Goal: Find specific page/section: Find specific page/section

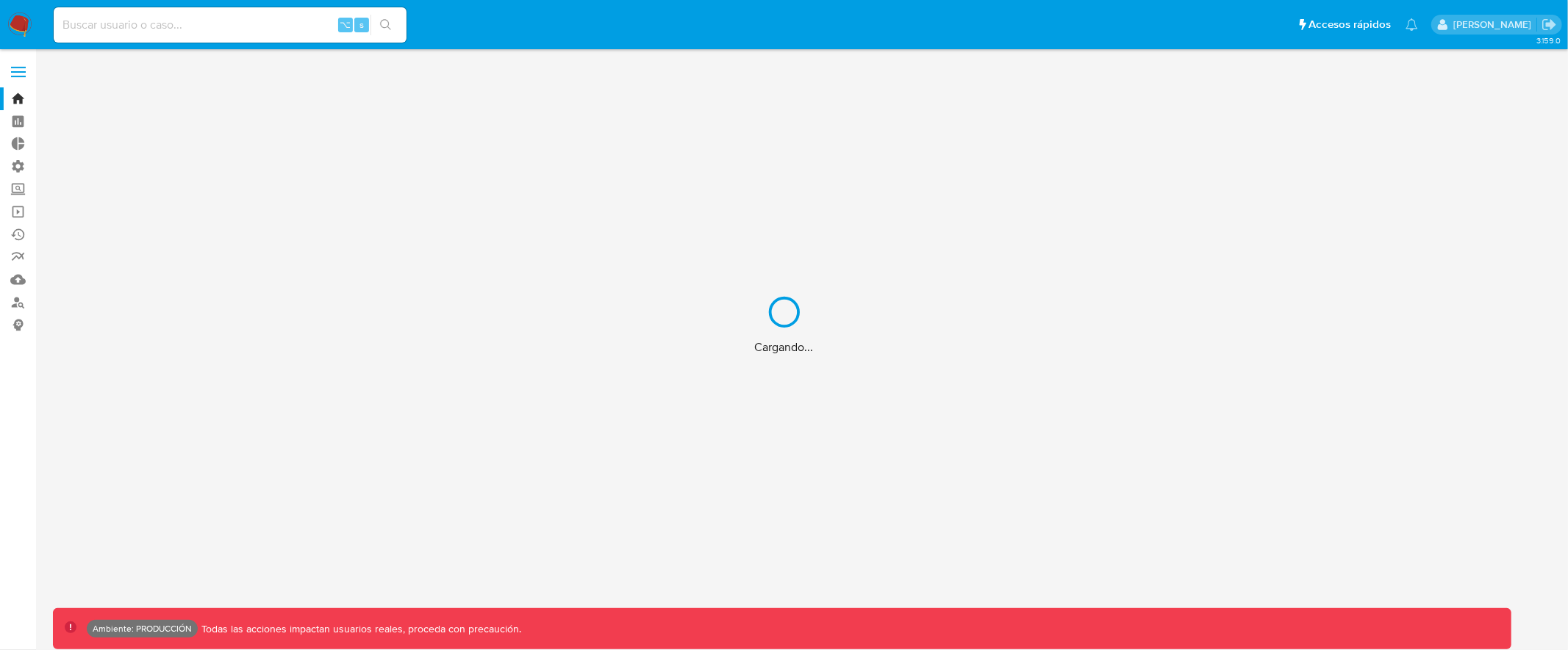
click at [22, 70] on div "Cargando..." at bounding box center [784, 325] width 1568 height 650
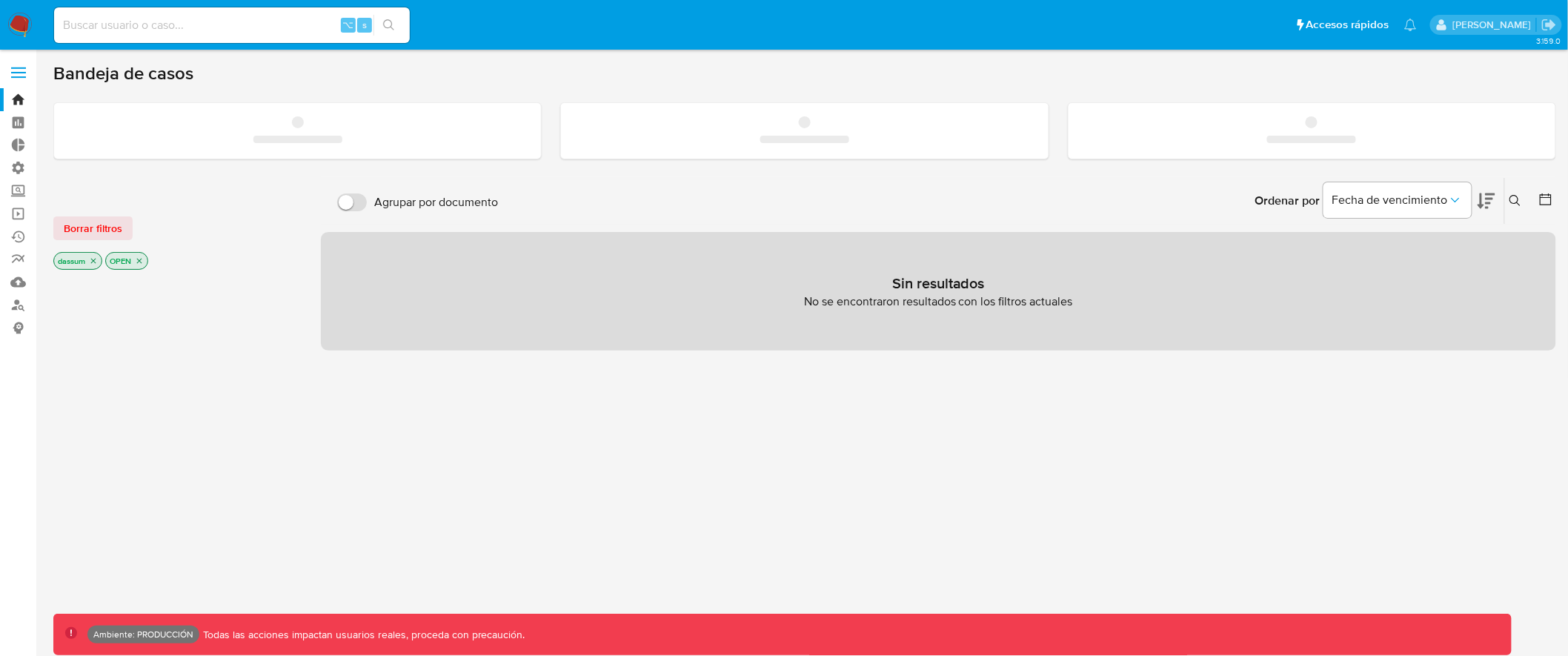
click at [13, 67] on span at bounding box center [19, 68] width 15 height 2
click at [0, 0] on input "checkbox" at bounding box center [0, 0] width 0 height 0
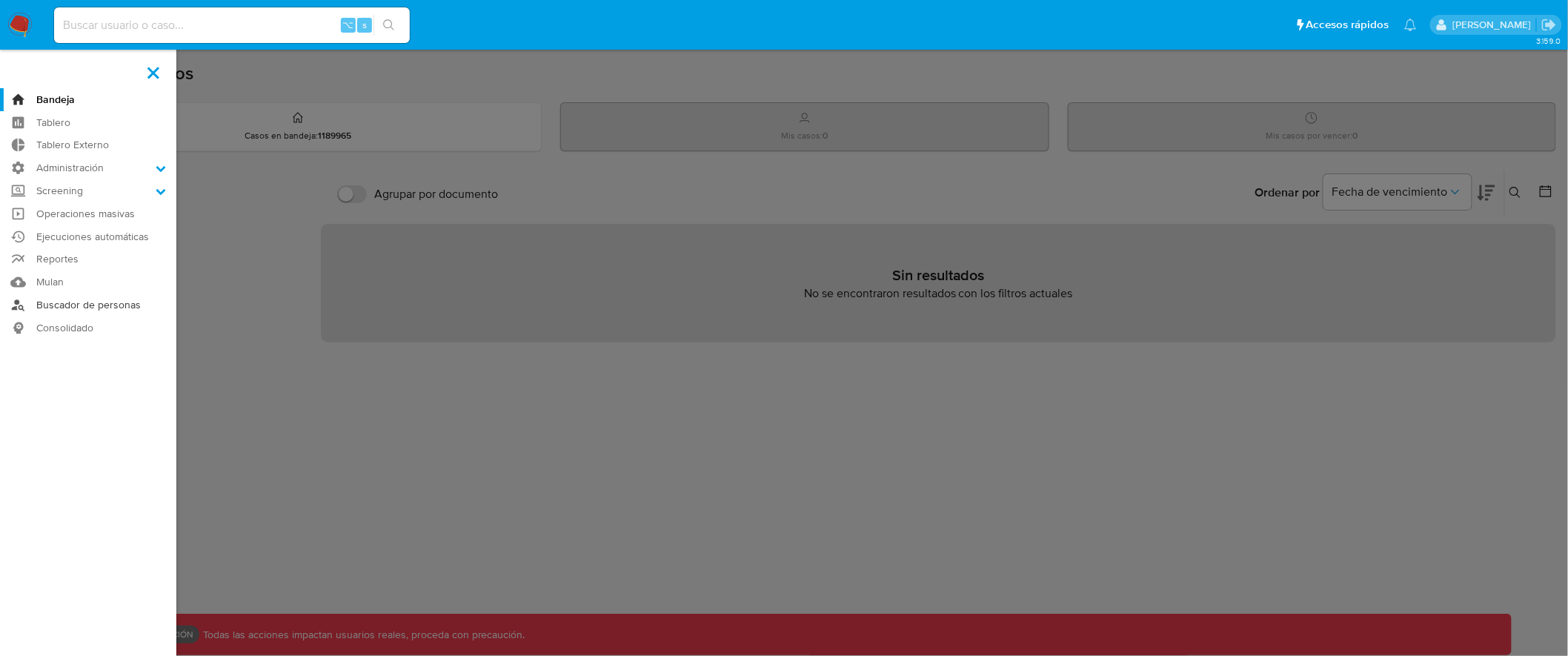
click at [68, 304] on link "Buscador de personas" at bounding box center [88, 305] width 177 height 23
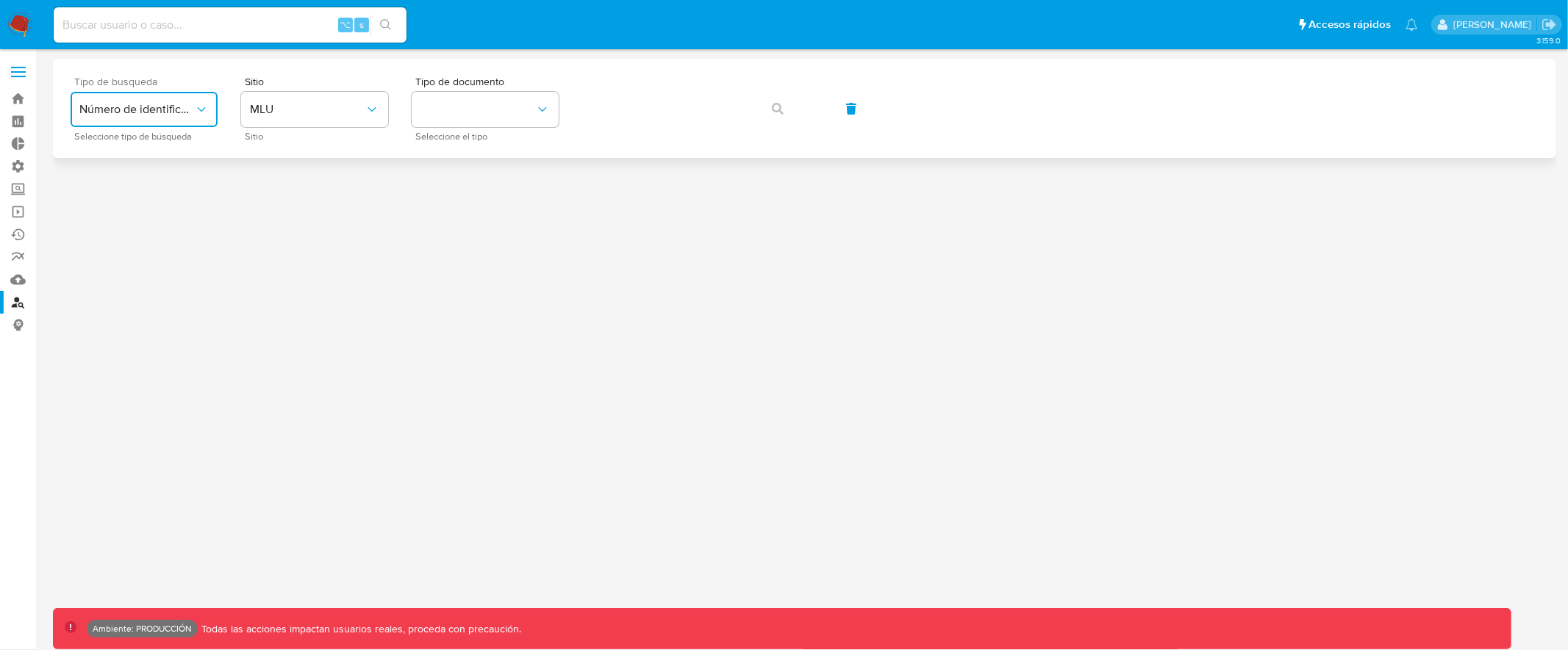
click at [183, 110] on span "Número de identificación" at bounding box center [137, 110] width 114 height 15
click at [349, 129] on div "Sitio MLU Sitio" at bounding box center [314, 109] width 147 height 64
click at [351, 111] on span "MLU" at bounding box center [307, 110] width 114 height 15
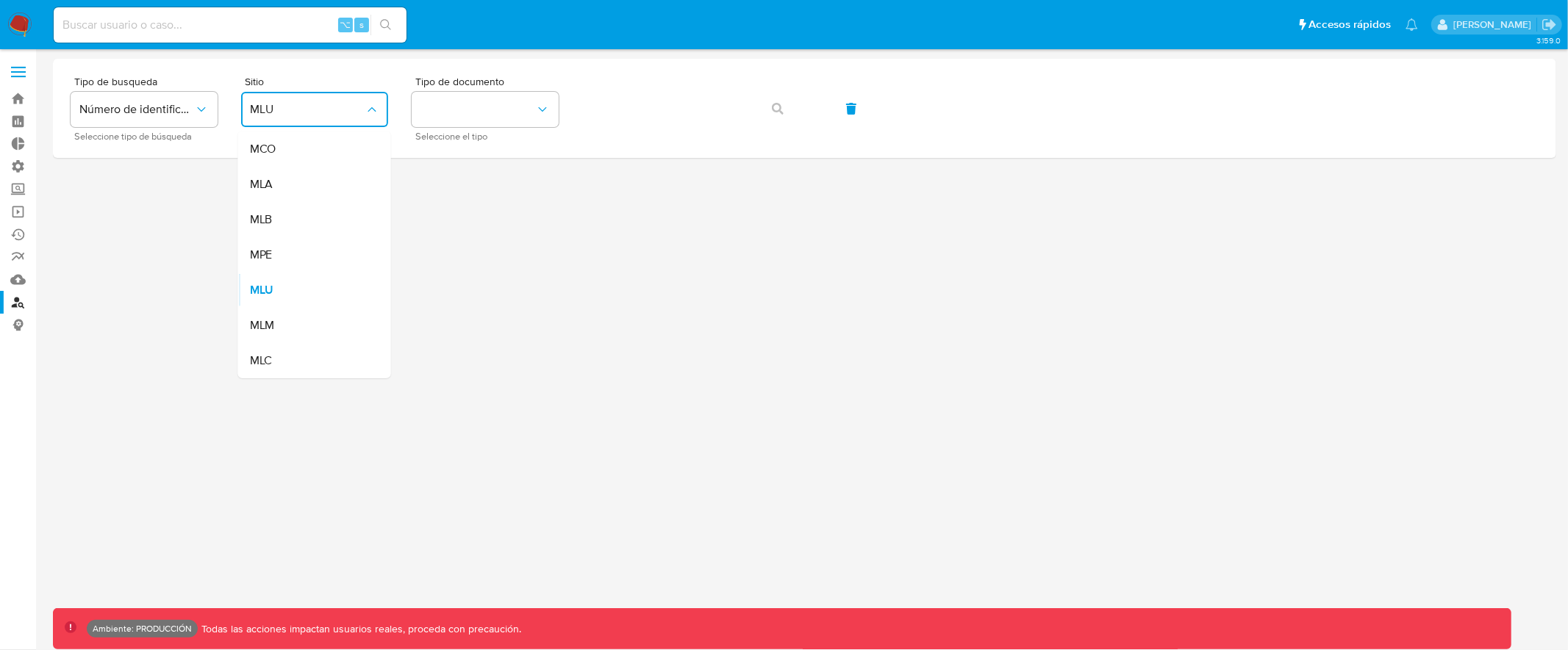
click at [299, 234] on div "MLB" at bounding box center [310, 220] width 121 height 36
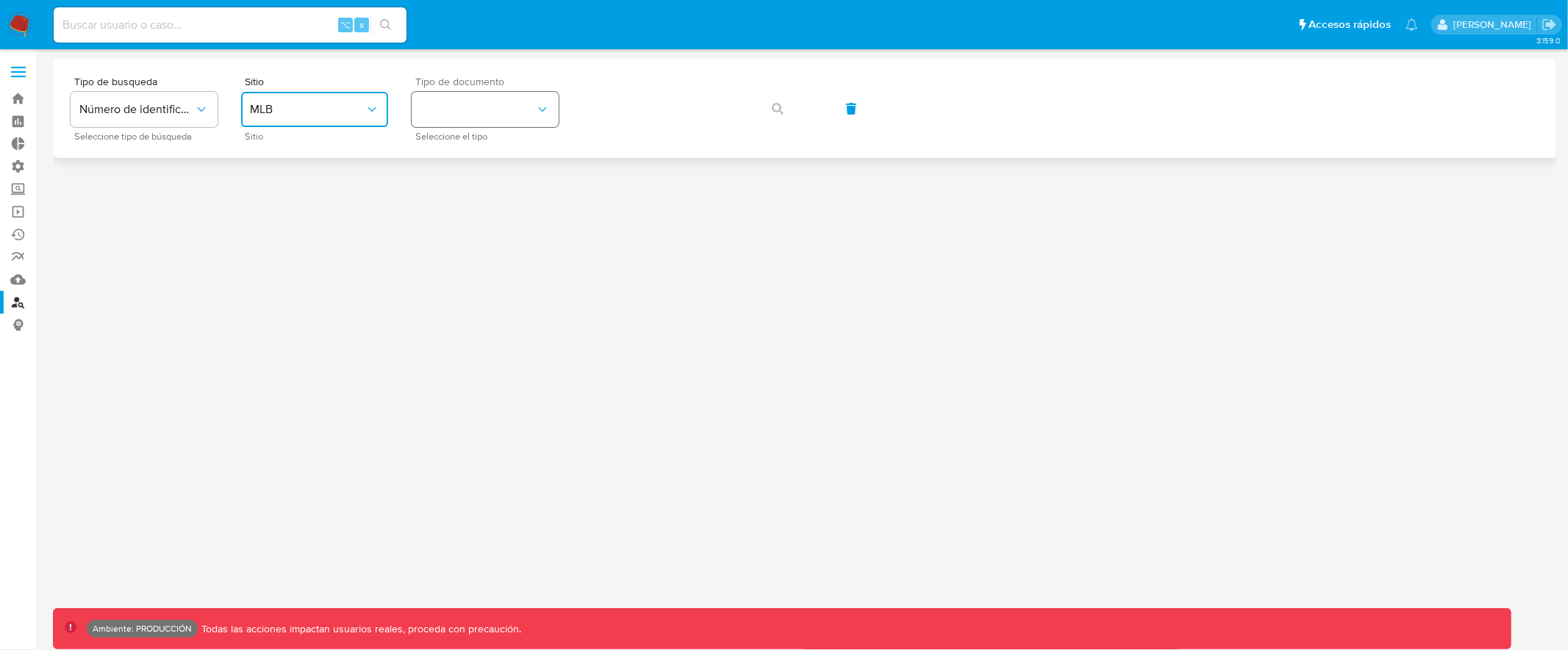
click at [491, 120] on button "identificationType" at bounding box center [485, 110] width 147 height 36
click at [459, 198] on div "CPF CPF" at bounding box center [481, 206] width 121 height 50
click at [779, 108] on icon "button" at bounding box center [778, 109] width 12 height 12
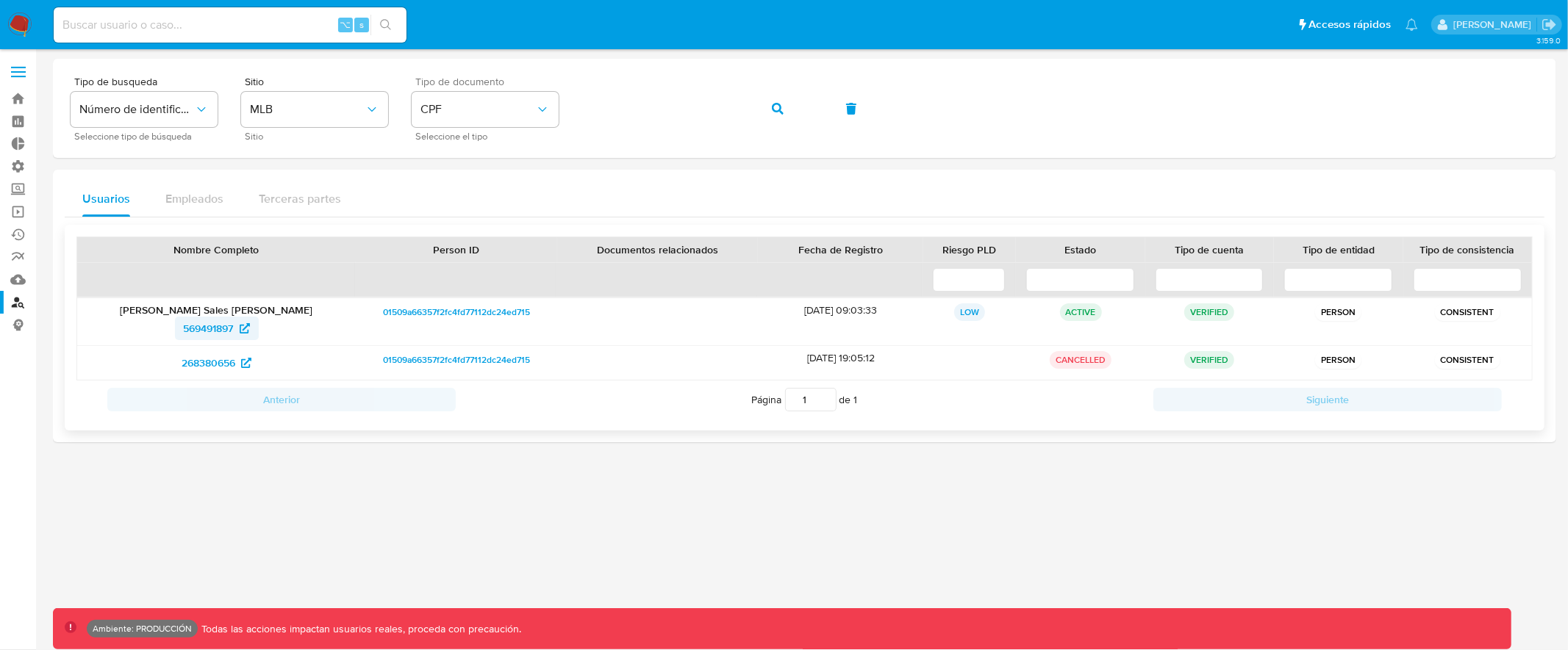
click at [212, 332] on span "569491897" at bounding box center [208, 328] width 50 height 23
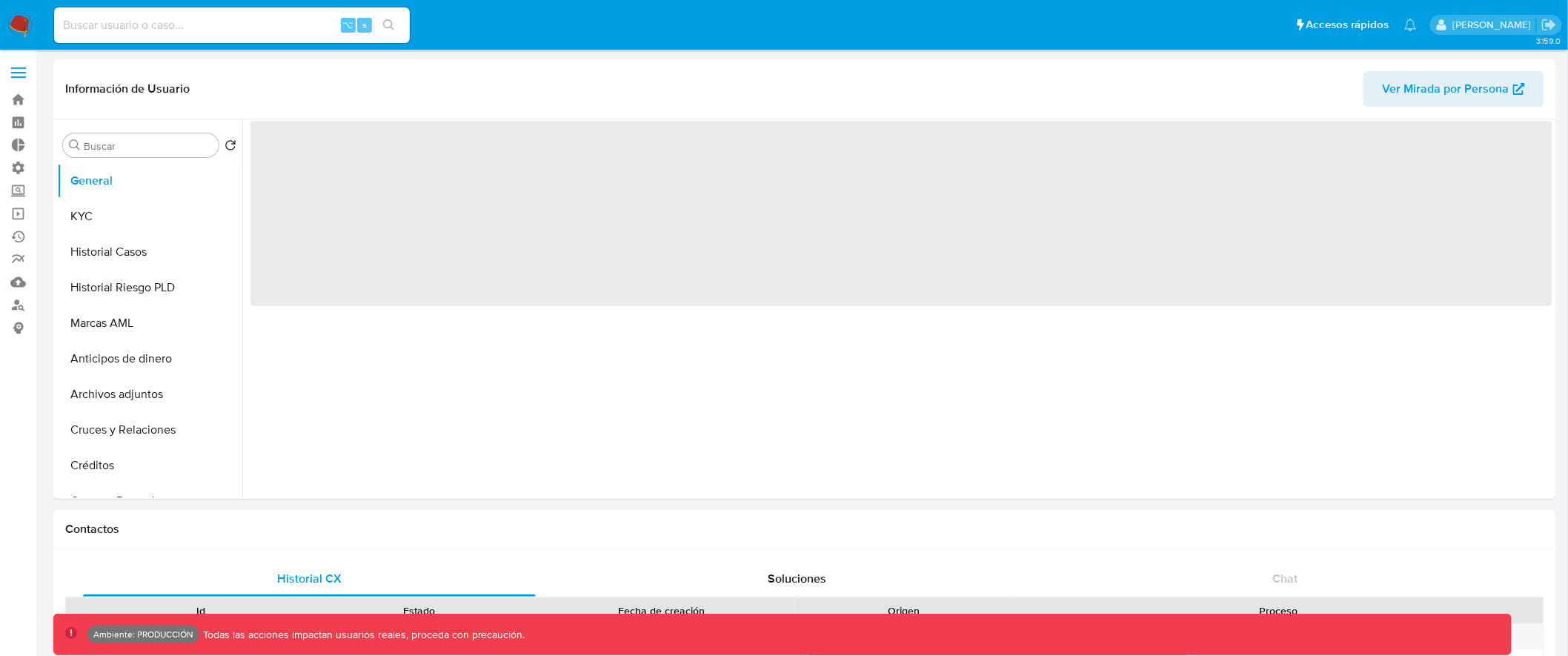
select select "10"
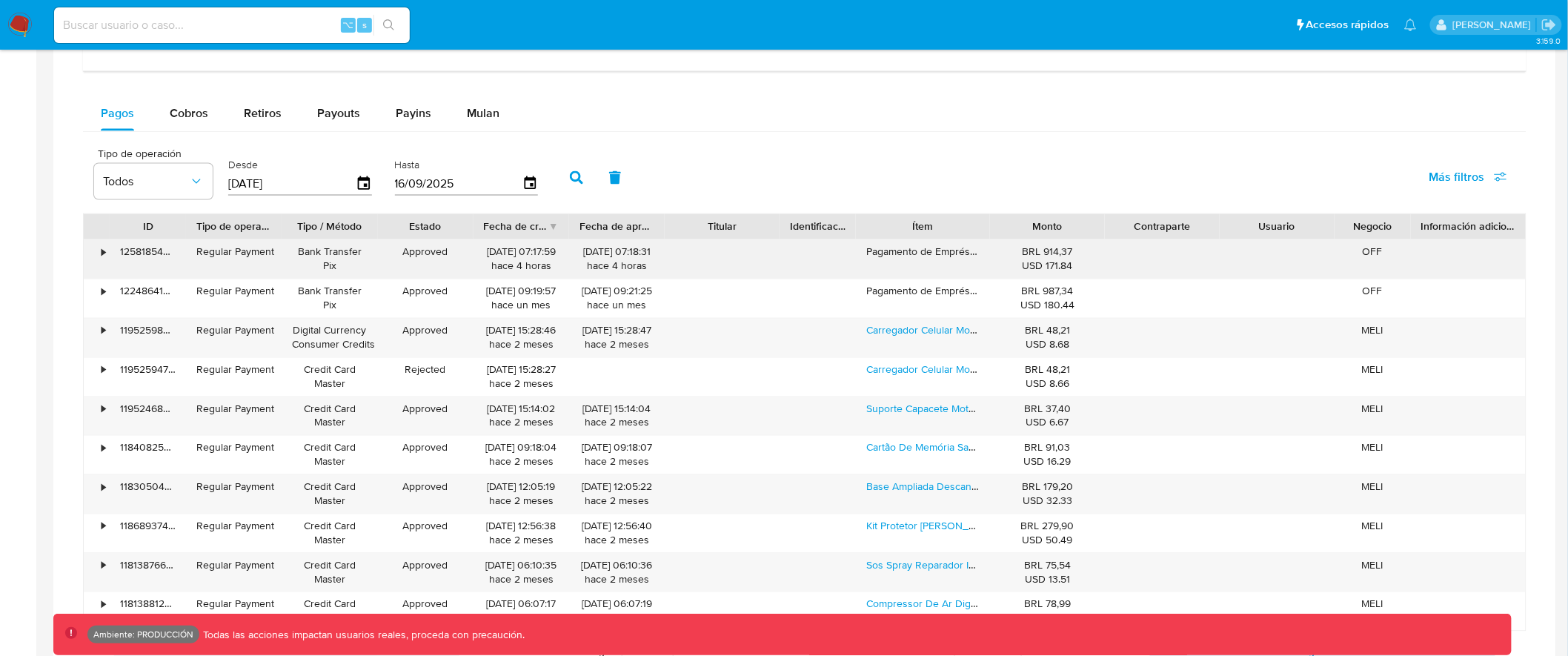
scroll to position [954, 0]
click at [1458, 182] on span "Más filtros" at bounding box center [1457, 178] width 56 height 36
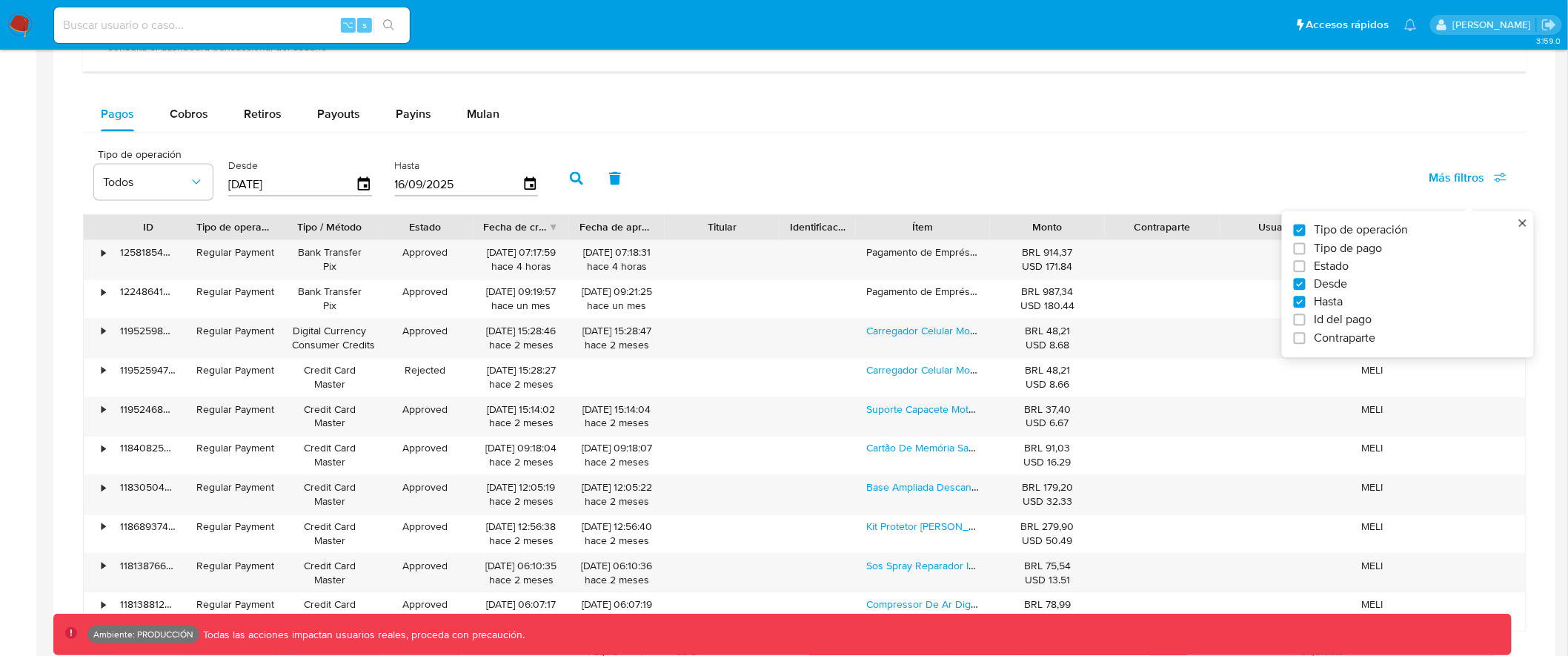
click at [1338, 321] on span "Id del pago" at bounding box center [1342, 320] width 58 height 15
click at [1305, 321] on input "Id del pago" at bounding box center [1299, 320] width 12 height 12
checkbox input "true"
click at [665, 182] on input "number" at bounding box center [630, 183] width 145 height 19
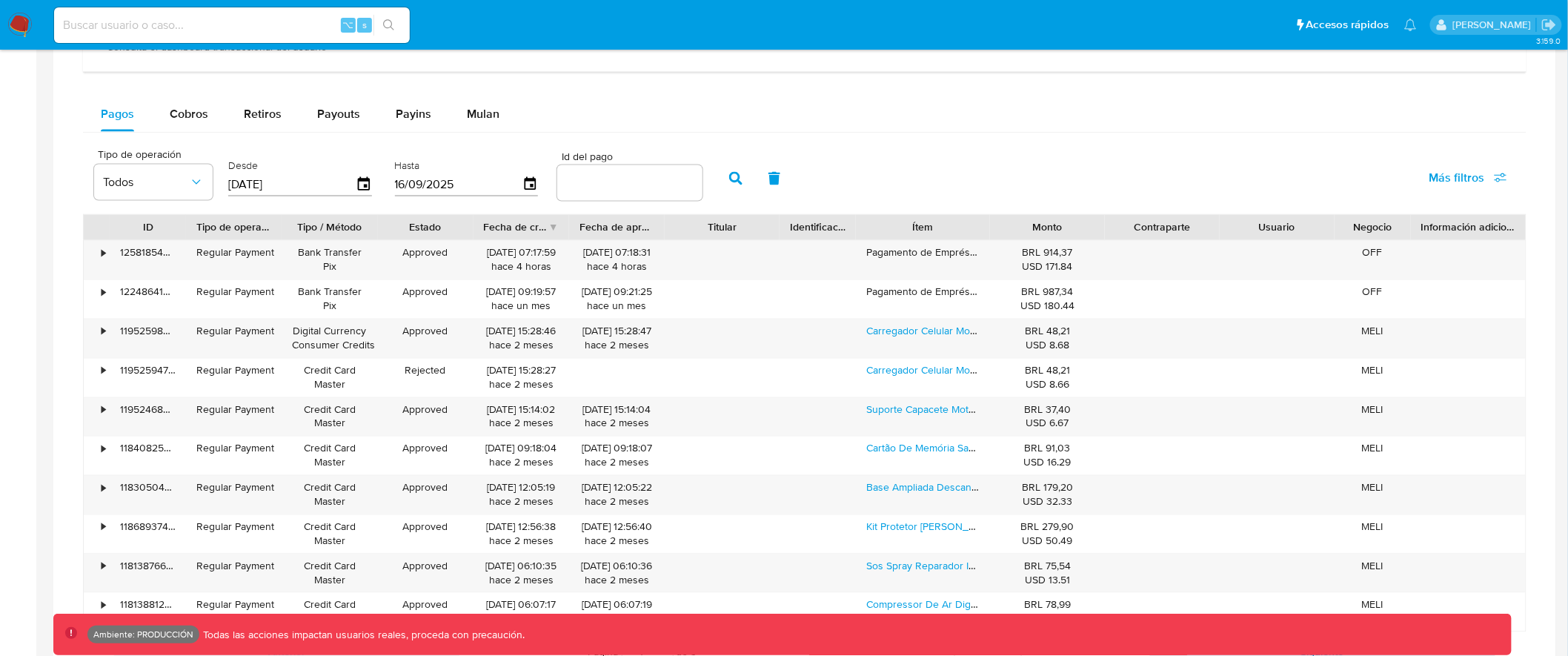
click at [592, 181] on input "number" at bounding box center [630, 183] width 145 height 19
paste input "119780552209"
type input "119780552209"
click at [729, 175] on icon "button" at bounding box center [736, 179] width 13 height 13
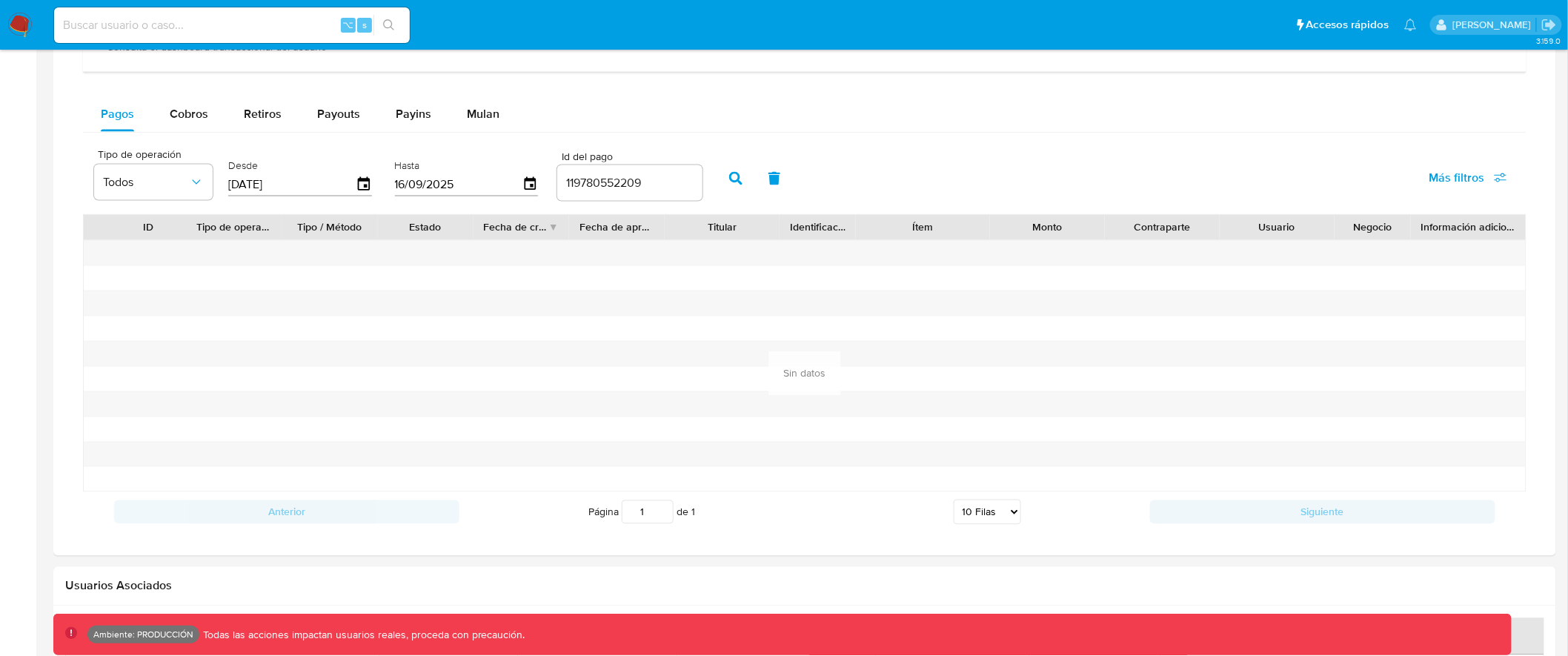
click at [203, 26] on input at bounding box center [231, 25] width 355 height 19
click at [182, 19] on input at bounding box center [231, 25] width 355 height 19
type input "2221932762"
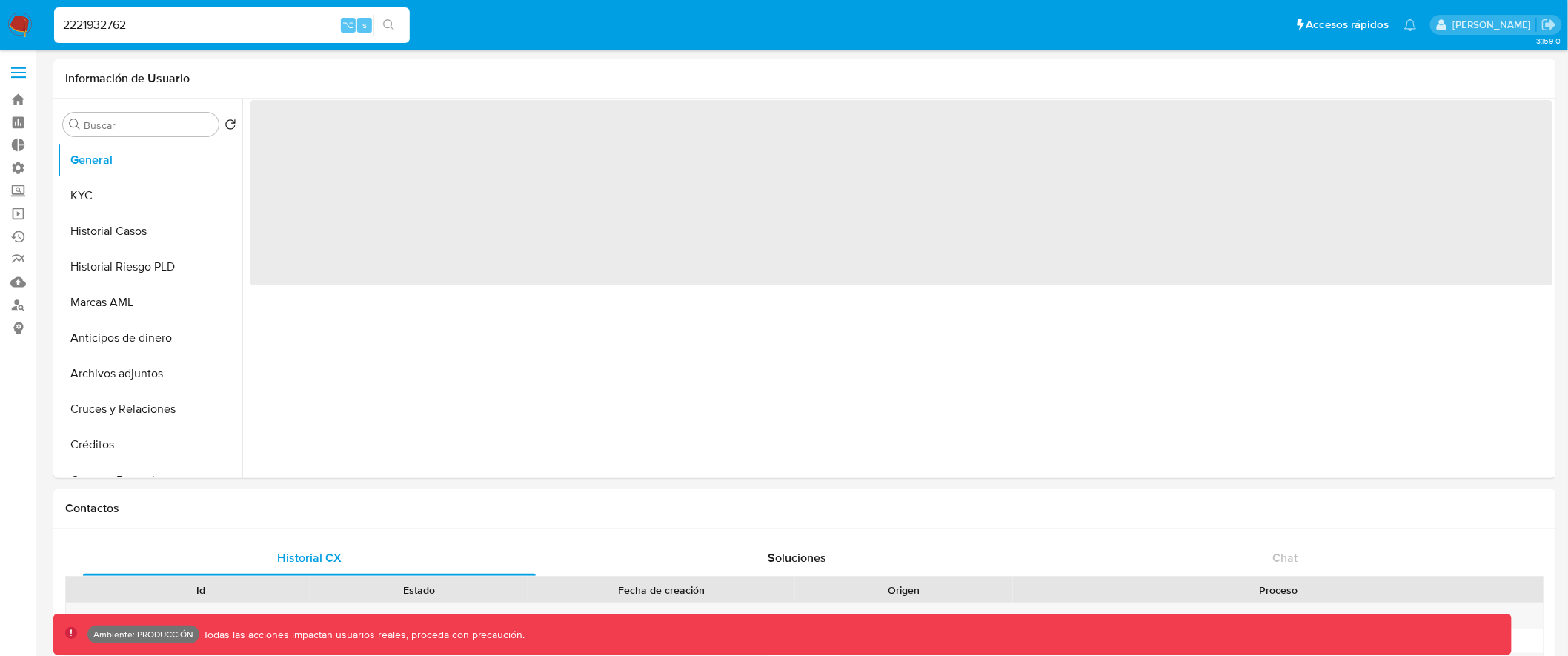
select select "10"
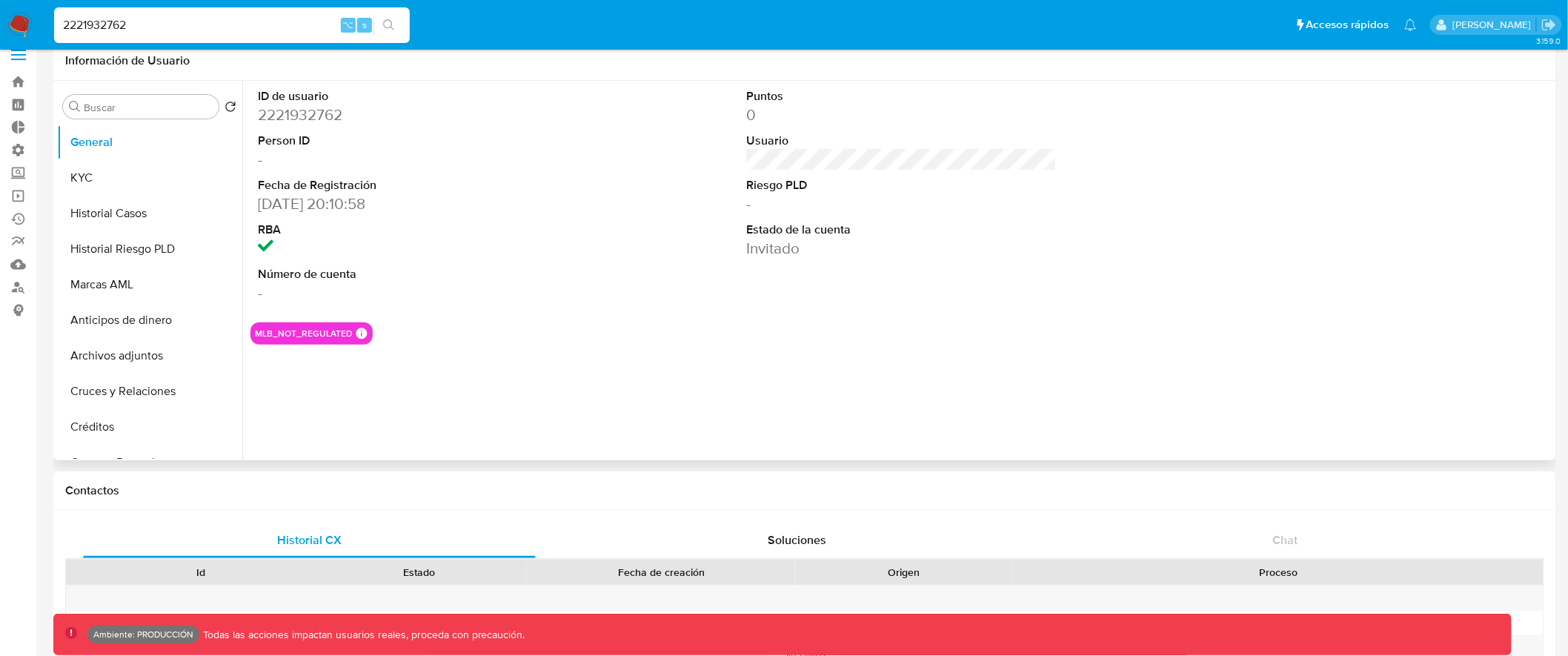
scroll to position [21, 0]
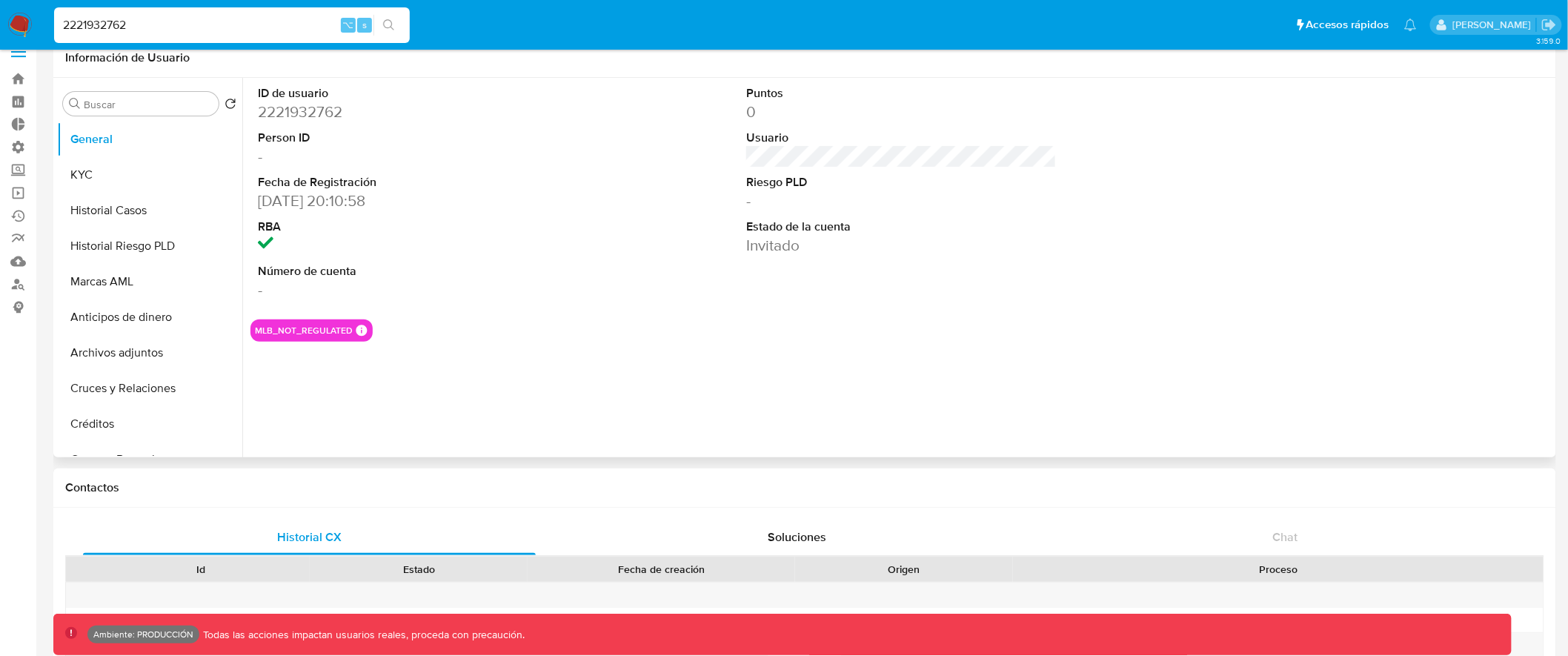
click at [765, 245] on dd "Invitado" at bounding box center [901, 246] width 311 height 21
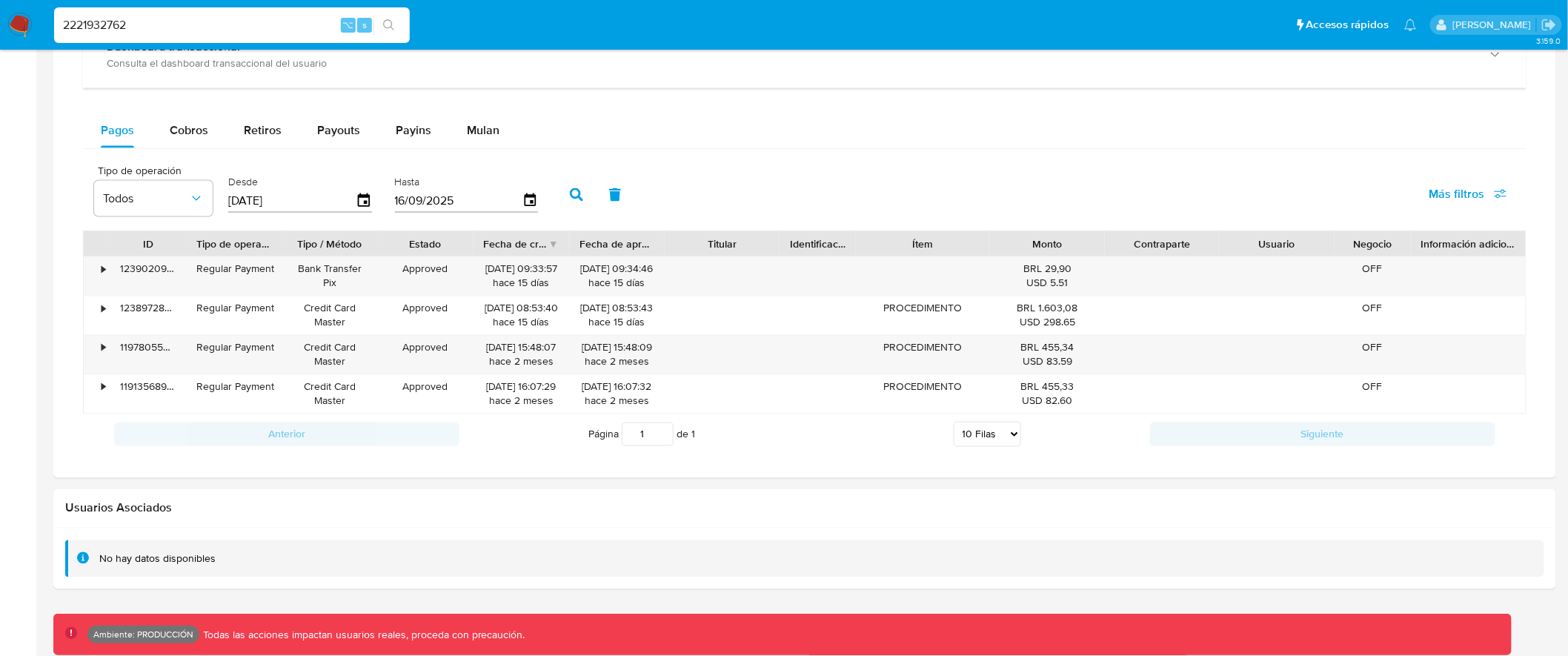
scroll to position [924, 0]
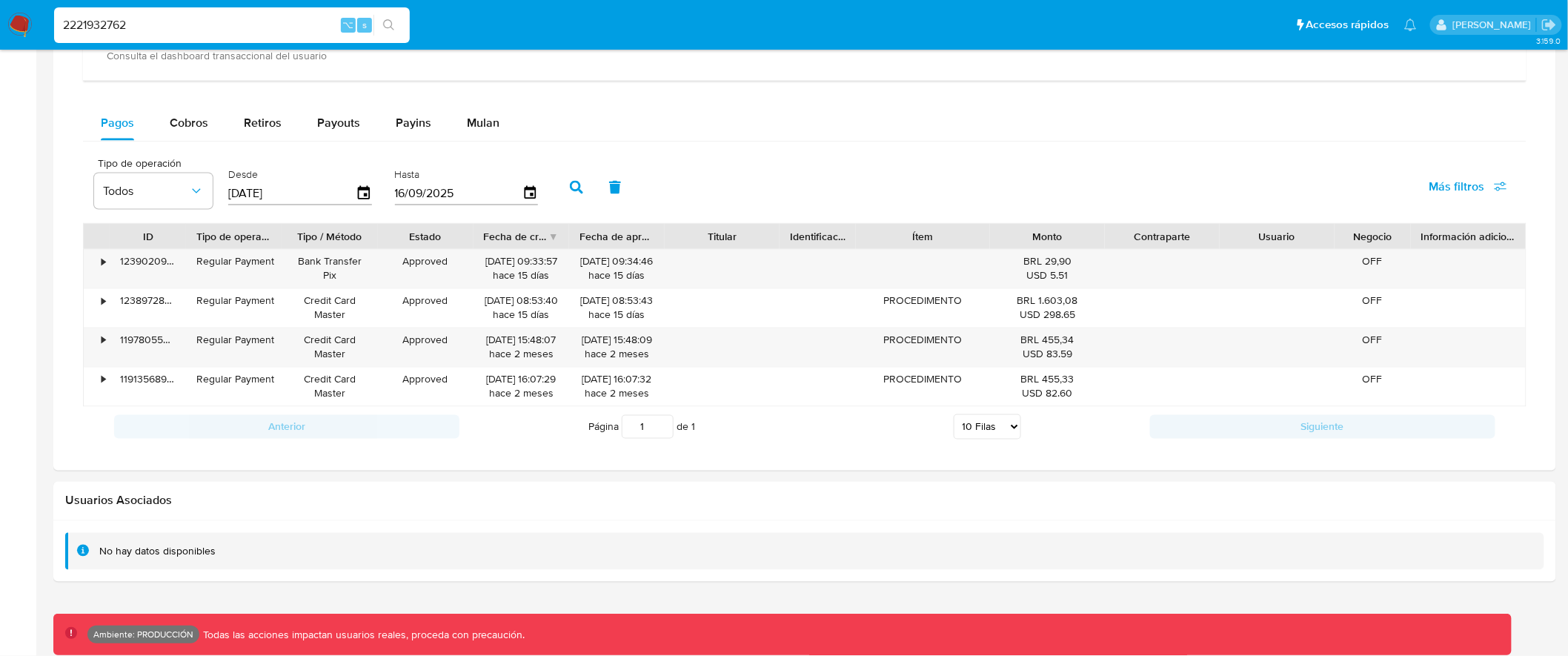
click at [1449, 174] on span "Más filtros" at bounding box center [1457, 187] width 56 height 36
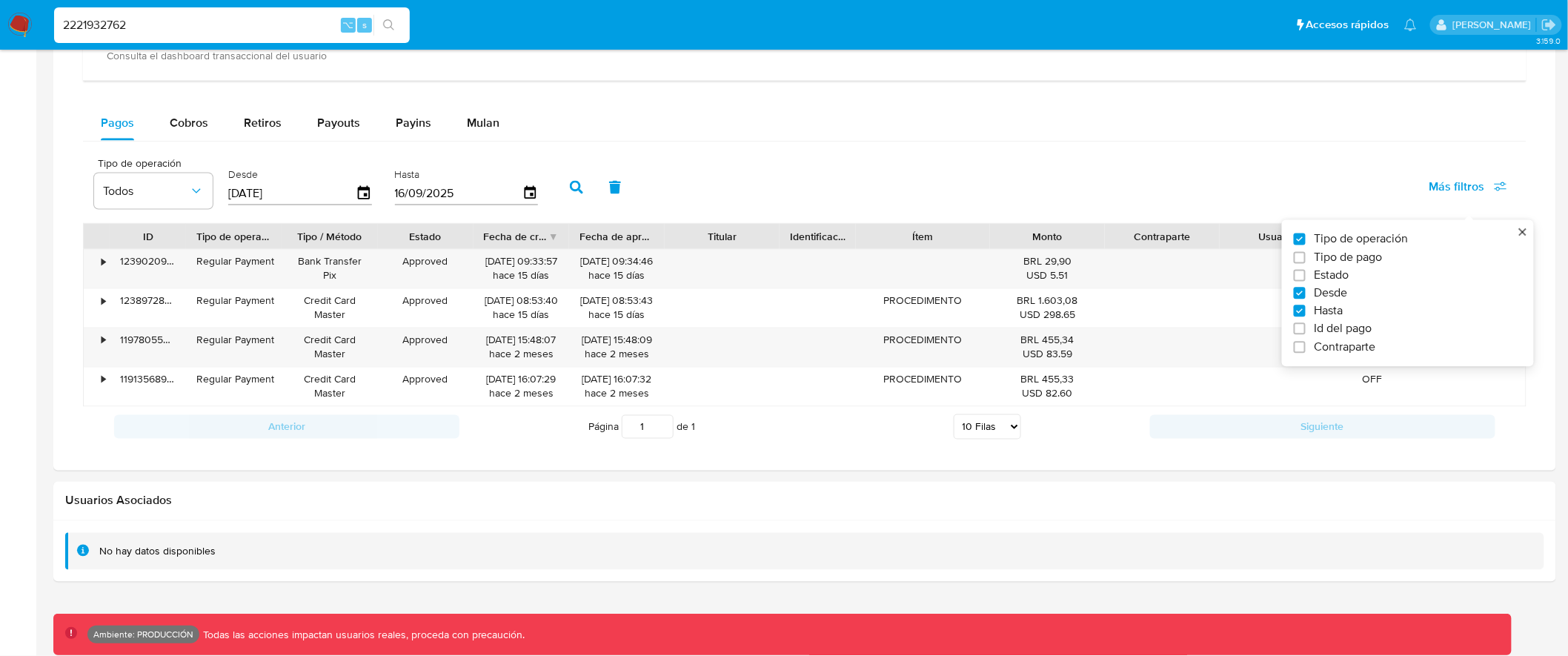
click at [1339, 328] on span "Id del pago" at bounding box center [1342, 329] width 58 height 15
click at [1305, 328] on input "Id del pago" at bounding box center [1299, 329] width 12 height 12
checkbox input "true"
click at [580, 203] on div at bounding box center [630, 192] width 145 height 36
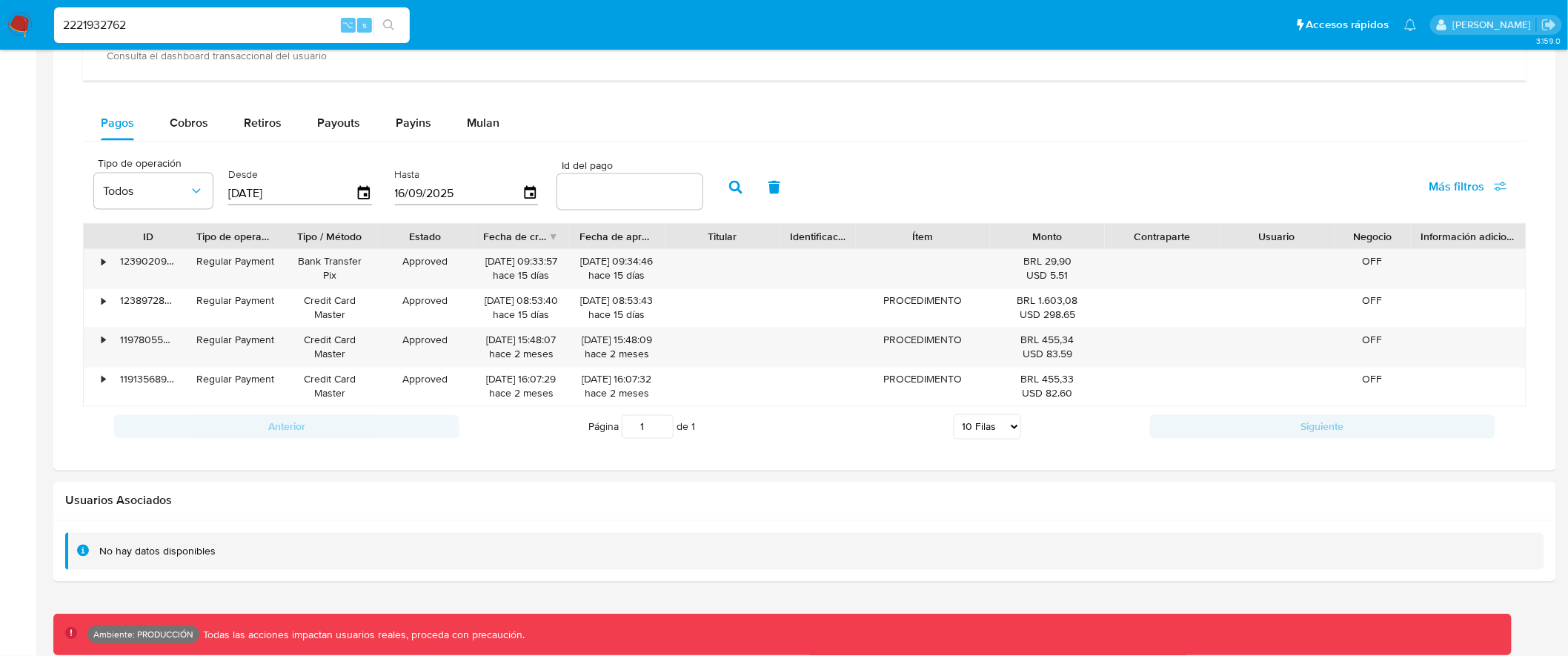
click at [590, 194] on input "number" at bounding box center [630, 192] width 145 height 19
paste input "119780552209"
type input "119780552209"
click at [729, 190] on icon "button" at bounding box center [736, 187] width 13 height 13
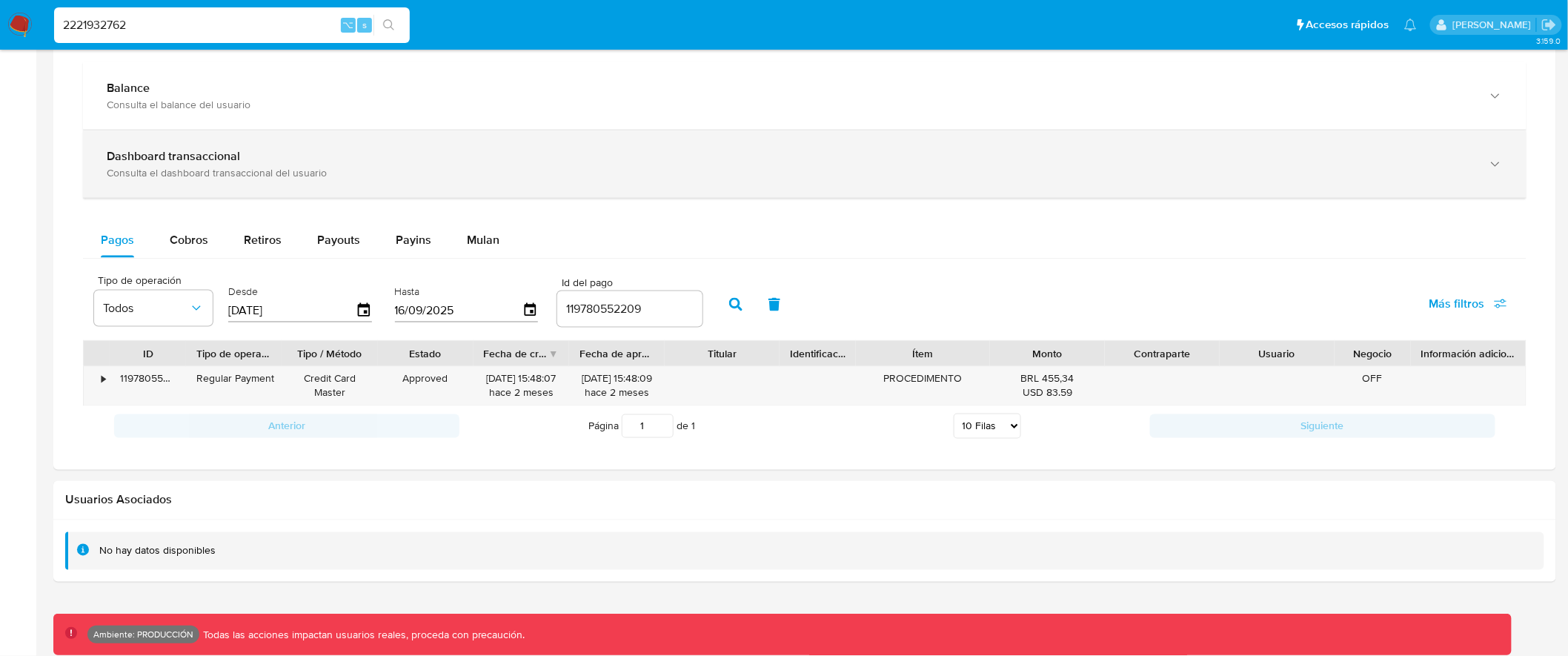
scroll to position [806, 0]
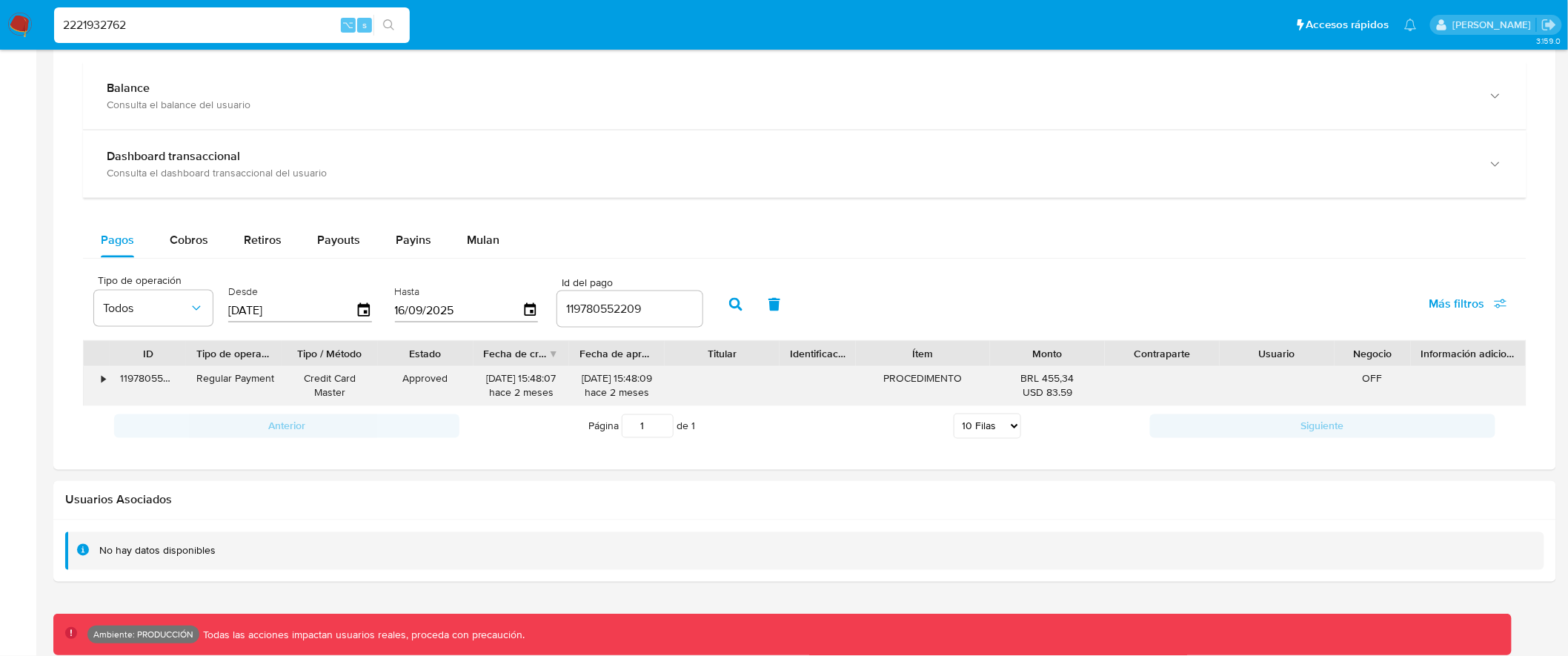
click at [105, 382] on div "•" at bounding box center [103, 379] width 4 height 14
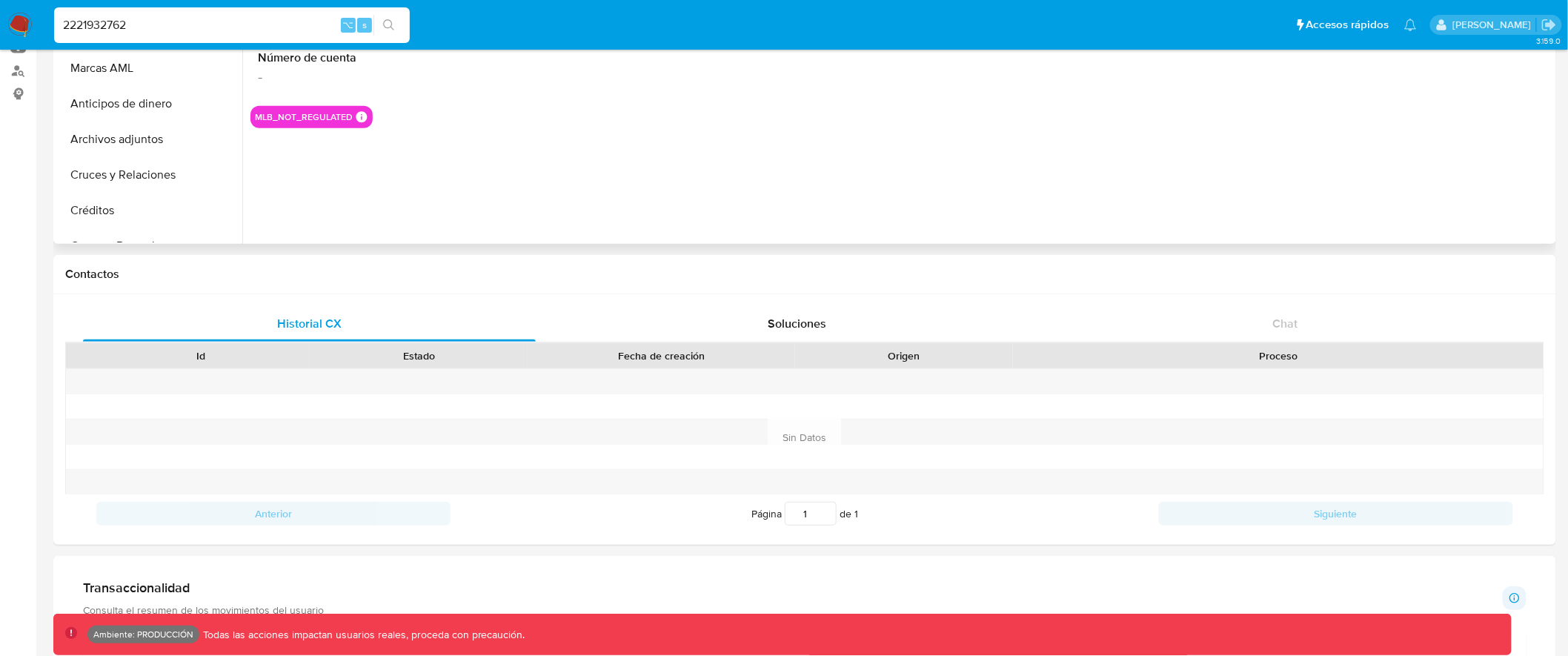
scroll to position [0, 0]
